Goal: Contribute content: Add original content to the website for others to see

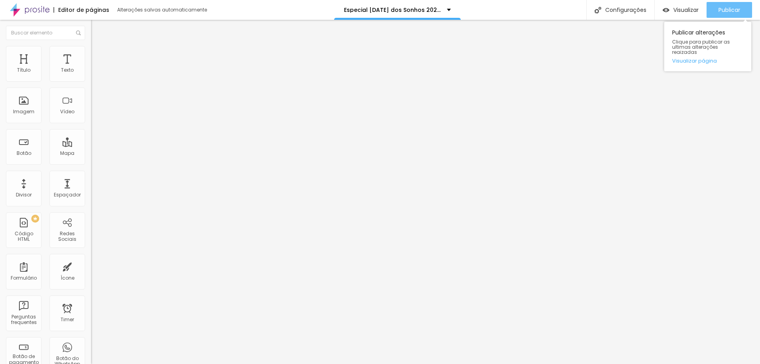
click at [723, 8] on span "Publicar" at bounding box center [730, 10] width 22 height 6
click at [712, 9] on button "Publicar" at bounding box center [730, 10] width 46 height 16
click at [91, 83] on img at bounding box center [93, 80] width 5 height 5
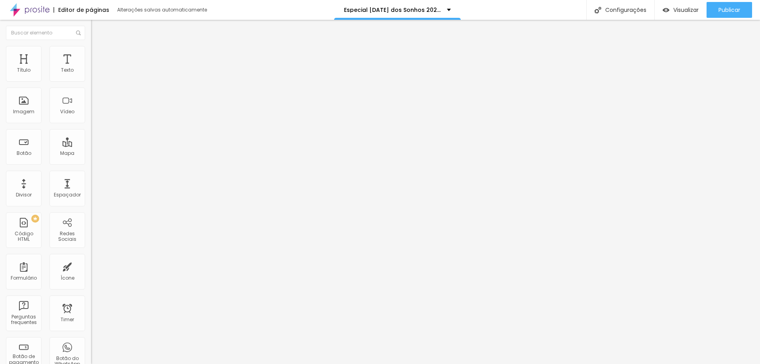
click at [91, 68] on span "Trocar imagem" at bounding box center [112, 64] width 43 height 7
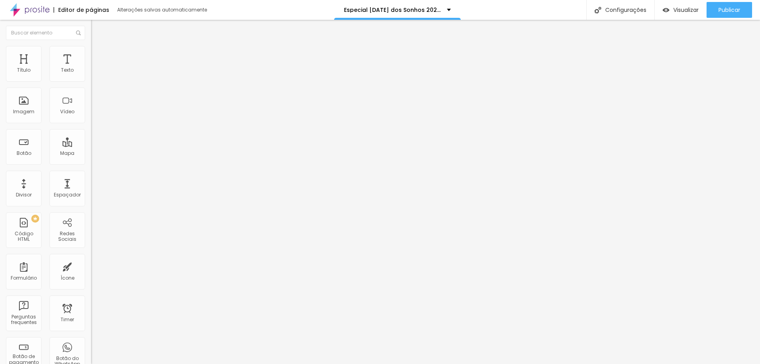
click at [735, 7] on span "Publicar" at bounding box center [730, 10] width 22 height 6
click at [91, 68] on span "Trocar imagem" at bounding box center [112, 64] width 43 height 7
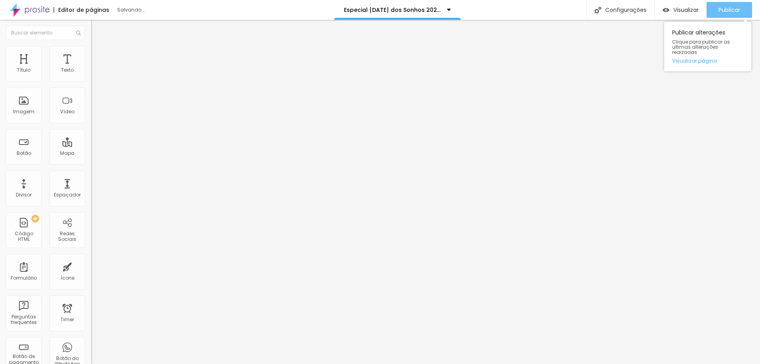
click at [723, 10] on span "Publicar" at bounding box center [730, 10] width 22 height 6
click at [91, 68] on span "Trocar imagem" at bounding box center [112, 64] width 43 height 7
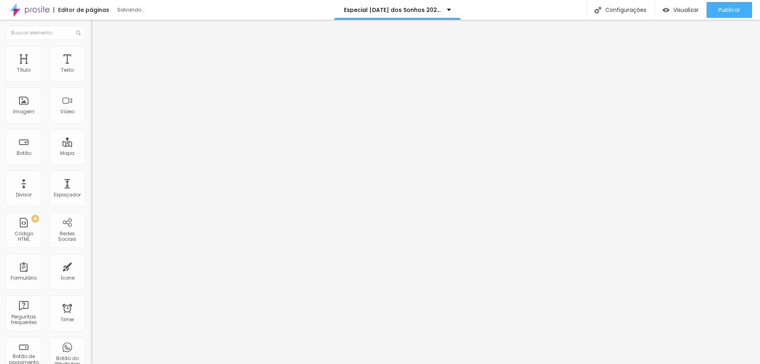
click at [709, 8] on button "Publicar" at bounding box center [730, 10] width 46 height 16
